Goal: Information Seeking & Learning: Find specific fact

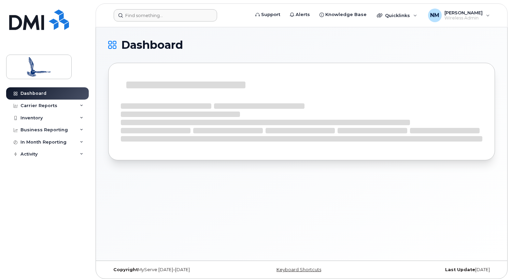
drag, startPoint x: 192, startPoint y: 22, endPoint x: 197, endPoint y: 19, distance: 5.5
click at [194, 21] on header "Support Alerts Knowledge Base Quicklinks Suspend / Cancel Device Change SIM Car…" at bounding box center [302, 15] width 412 height 24
click at [198, 16] on input at bounding box center [165, 15] width 103 height 12
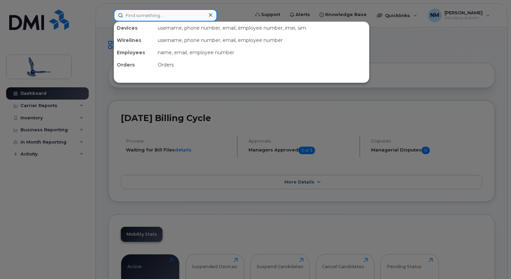
click at [202, 13] on input at bounding box center [165, 15] width 103 height 12
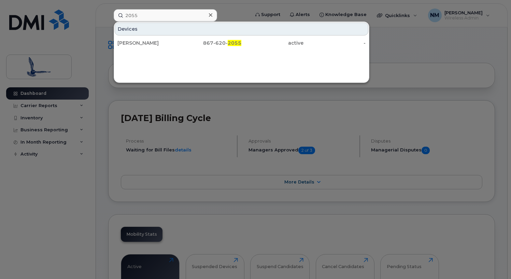
drag, startPoint x: 268, startPoint y: 114, endPoint x: 256, endPoint y: 108, distance: 13.8
click at [268, 115] on div at bounding box center [255, 139] width 511 height 279
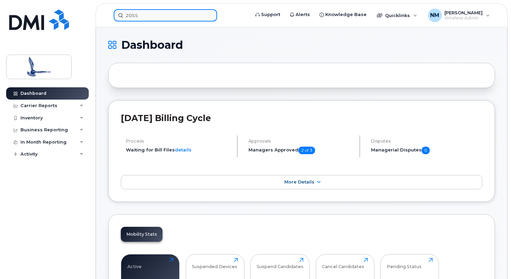
click at [147, 16] on input "2055" at bounding box center [165, 15] width 103 height 12
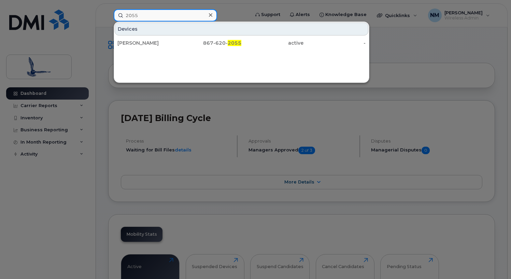
click at [199, 14] on input "2055" at bounding box center [165, 15] width 103 height 12
type input "2250"
click at [212, 16] on icon at bounding box center [210, 14] width 3 height 3
